Goal: Task Accomplishment & Management: Complete application form

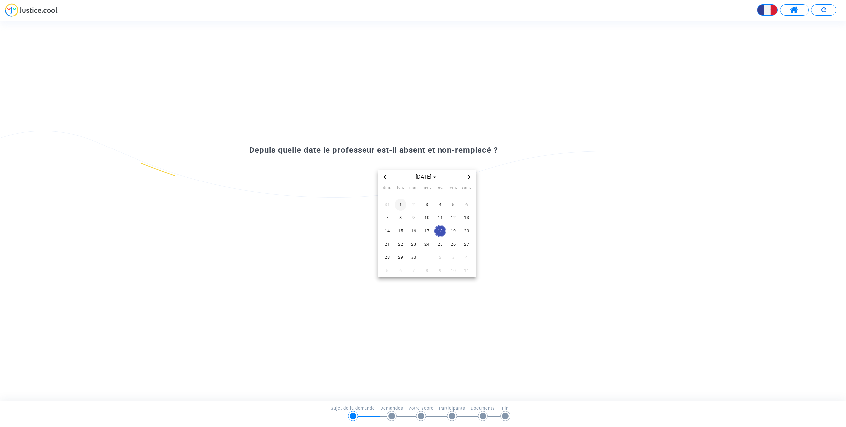
click at [405, 207] on span "1" at bounding box center [400, 205] width 12 height 12
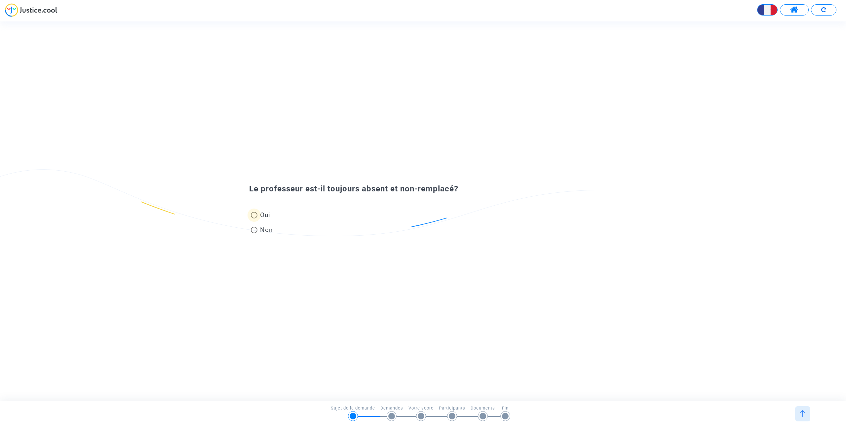
click at [263, 216] on span "Oui" at bounding box center [263, 215] width 13 height 9
click at [254, 219] on input "Oui" at bounding box center [254, 219] width 0 height 0
radio input "true"
click at [264, 216] on span "Oui" at bounding box center [263, 215] width 13 height 9
click at [254, 219] on input "Oui" at bounding box center [254, 219] width 0 height 0
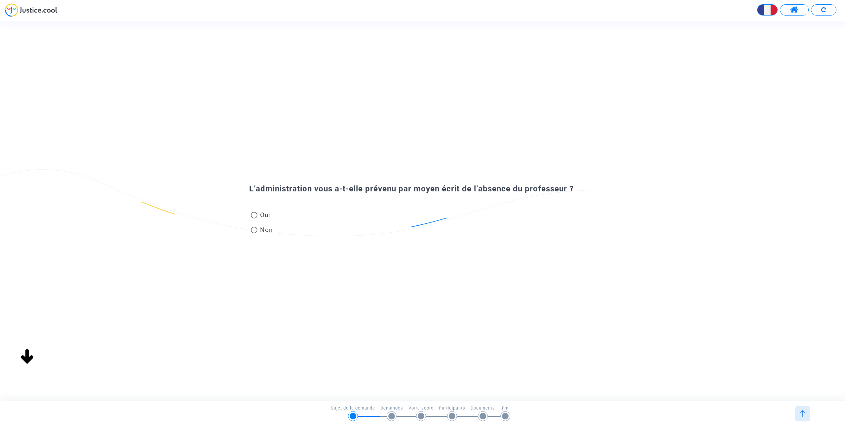
radio input "true"
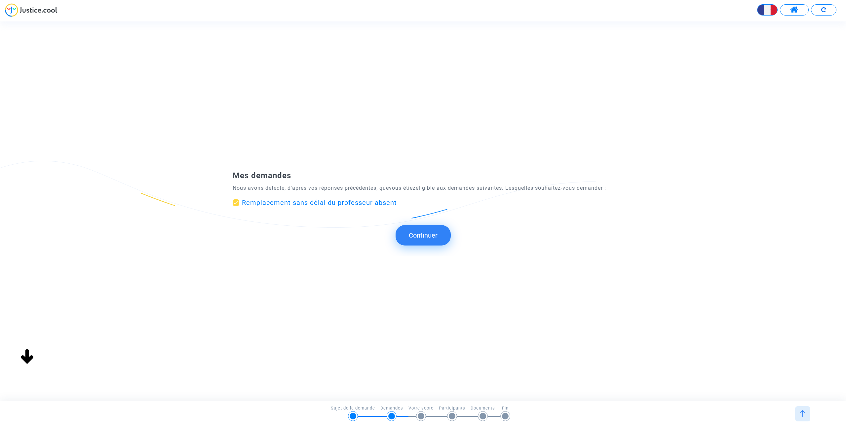
click at [446, 235] on button "Continuer" at bounding box center [422, 235] width 55 height 20
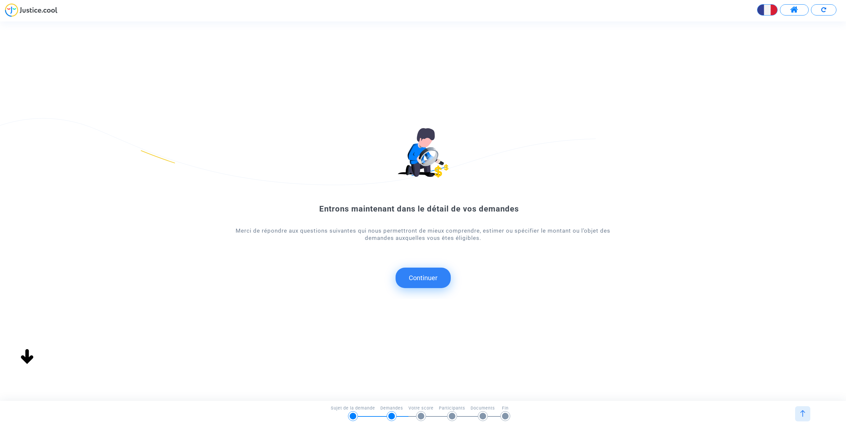
click at [424, 275] on button "Continuer" at bounding box center [422, 278] width 55 height 20
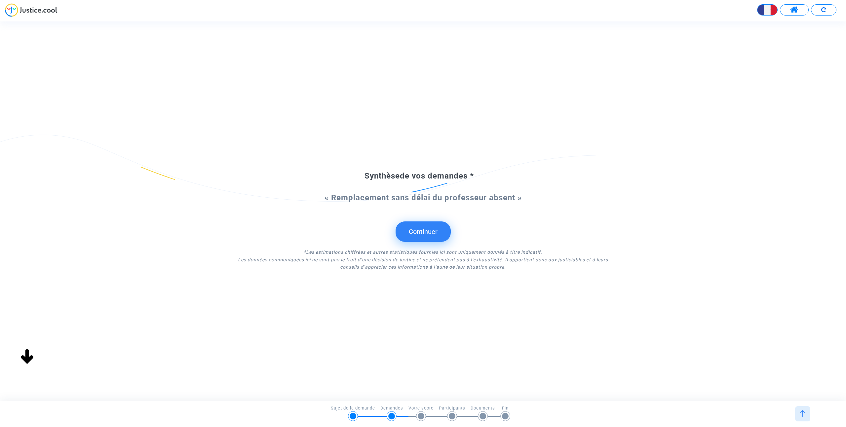
click at [427, 237] on button "Continuer" at bounding box center [422, 232] width 55 height 20
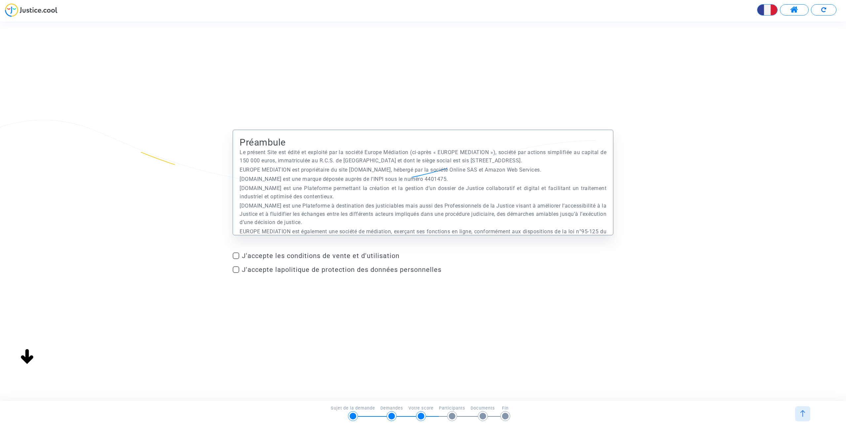
click at [283, 256] on span "J'accepte les conditions de vente et d'utilisation" at bounding box center [427, 256] width 371 height 8
click at [236, 259] on input "J'accepte les conditions de vente et d'utilisation" at bounding box center [236, 259] width 0 height 0
checkbox input "true"
click at [283, 271] on link "politique de protection des données personnelles" at bounding box center [361, 270] width 160 height 8
click at [236, 269] on span at bounding box center [236, 270] width 7 height 7
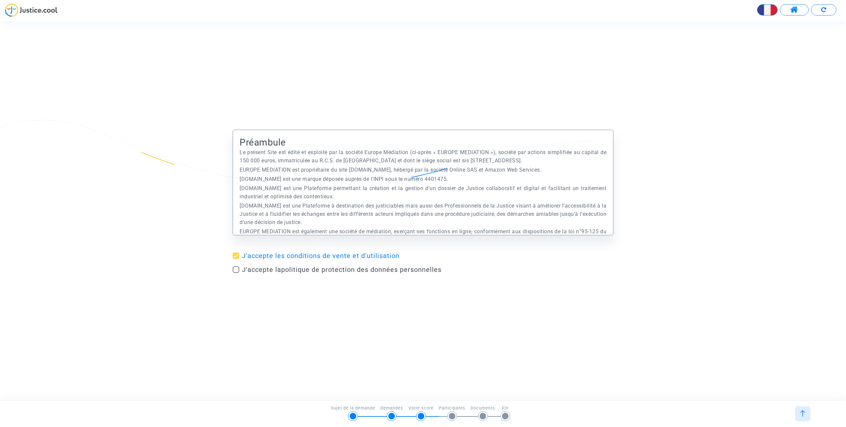
click at [236, 273] on input "J'accepte la politique de protection des données personnelles" at bounding box center [236, 273] width 0 height 0
checkbox input "true"
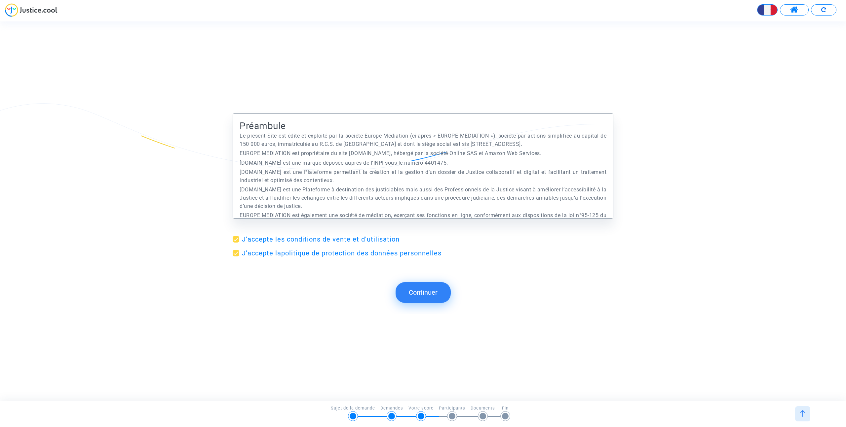
click at [448, 300] on button "Continuer" at bounding box center [422, 292] width 55 height 20
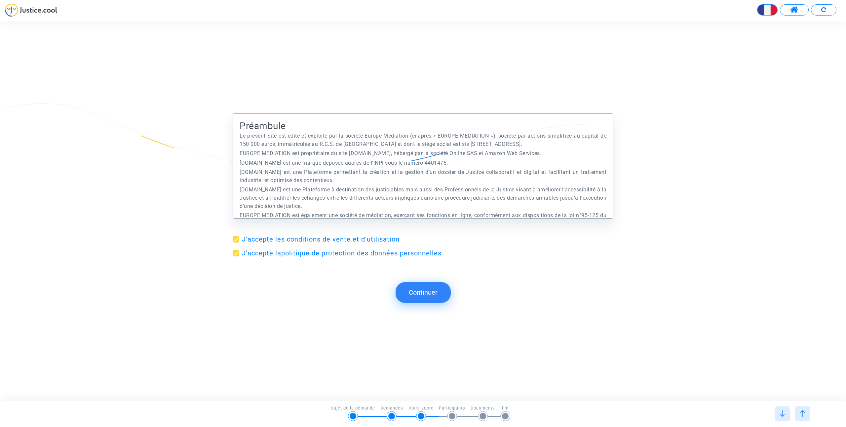
click at [431, 286] on button "Continuer" at bounding box center [422, 292] width 55 height 20
